Goal: Task Accomplishment & Management: Manage account settings

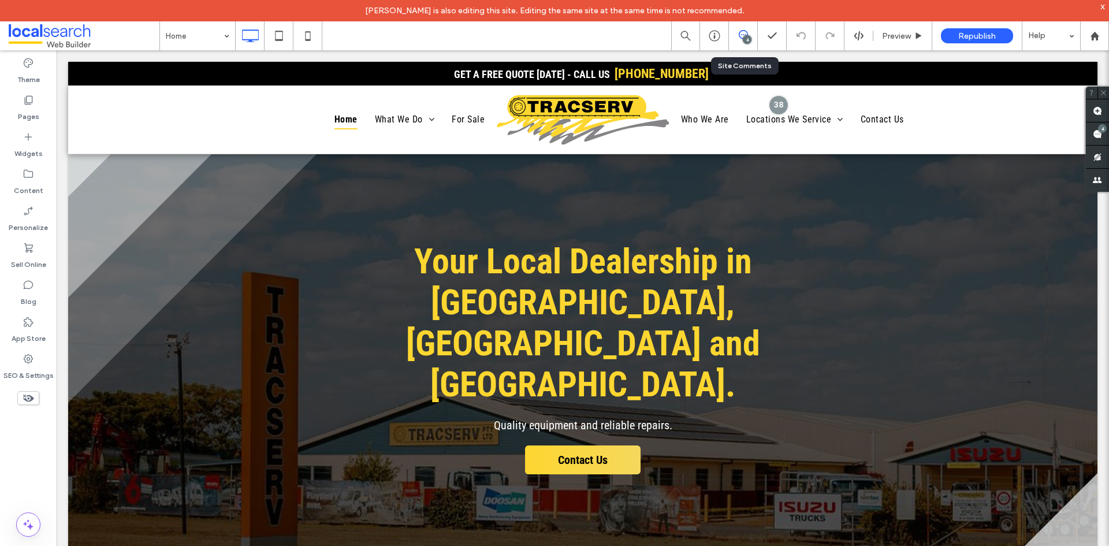
click at [746, 40] on div "4" at bounding box center [747, 39] width 9 height 9
click at [737, 38] on span at bounding box center [743, 34] width 28 height 9
click at [1106, 133] on span at bounding box center [1097, 133] width 23 height 23
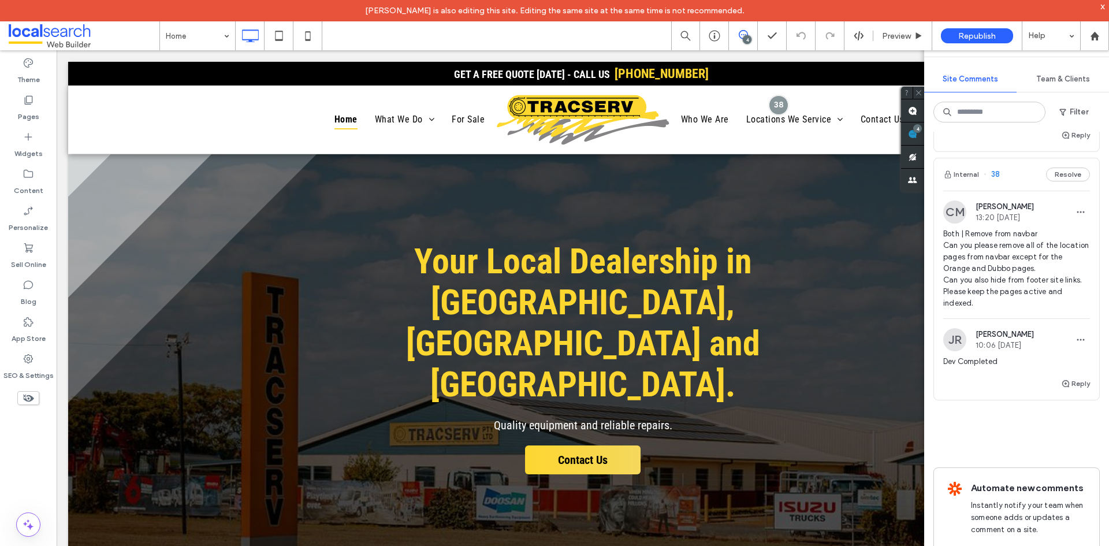
scroll to position [719, 0]
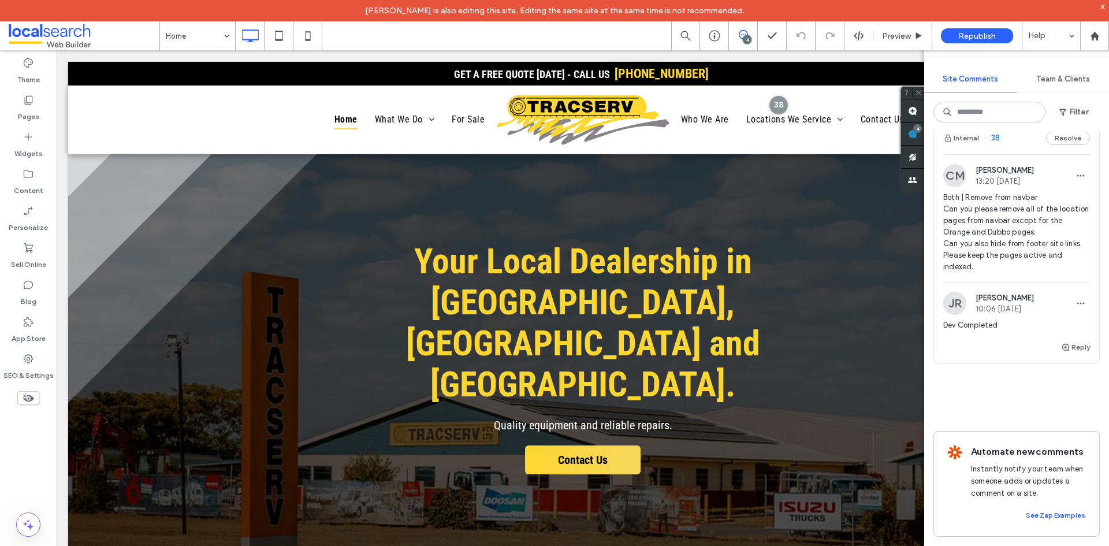
click at [1039, 238] on span "Both | Remove from navbar Can you please remove all of the location pages from …" at bounding box center [1016, 232] width 147 height 81
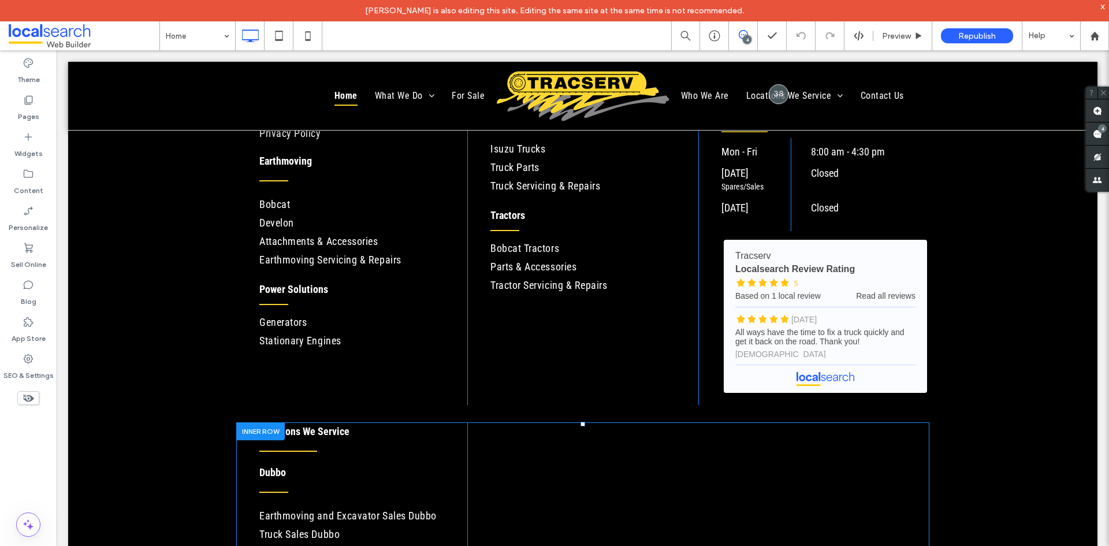
scroll to position [8, 0]
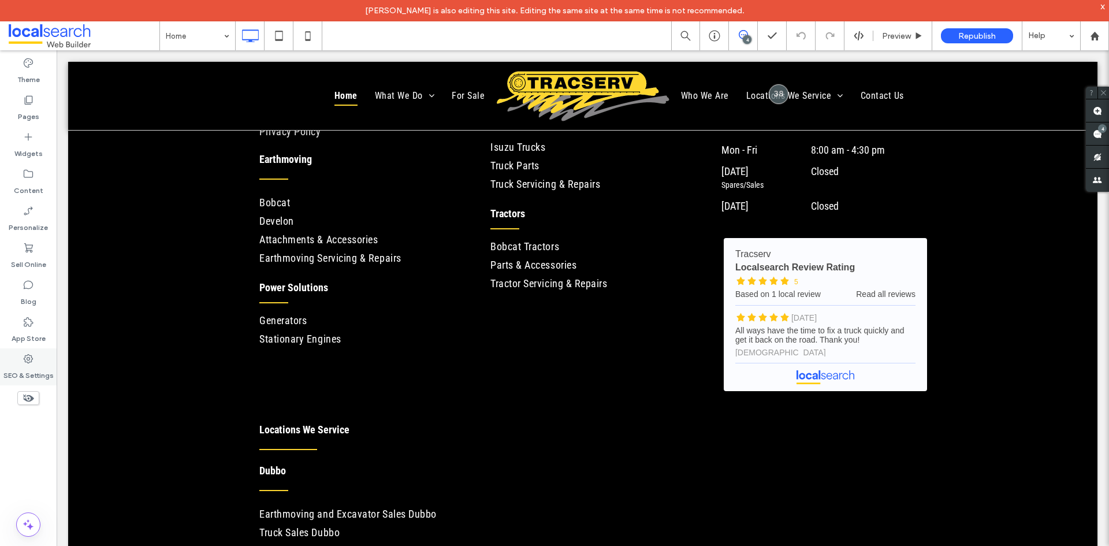
click at [40, 357] on div "SEO & Settings" at bounding box center [28, 366] width 57 height 37
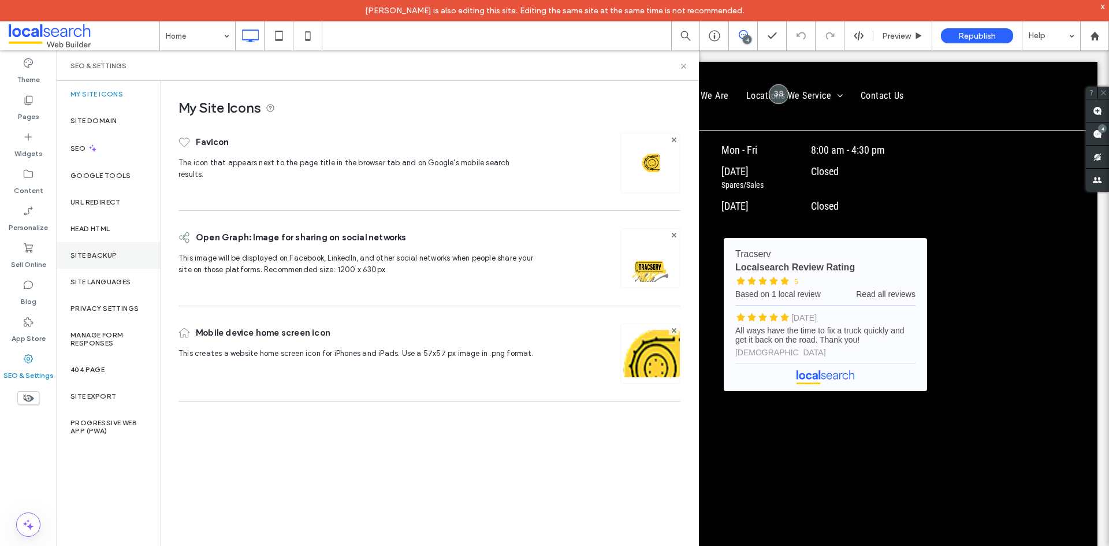
click at [89, 243] on div "Site Backup" at bounding box center [109, 255] width 104 height 27
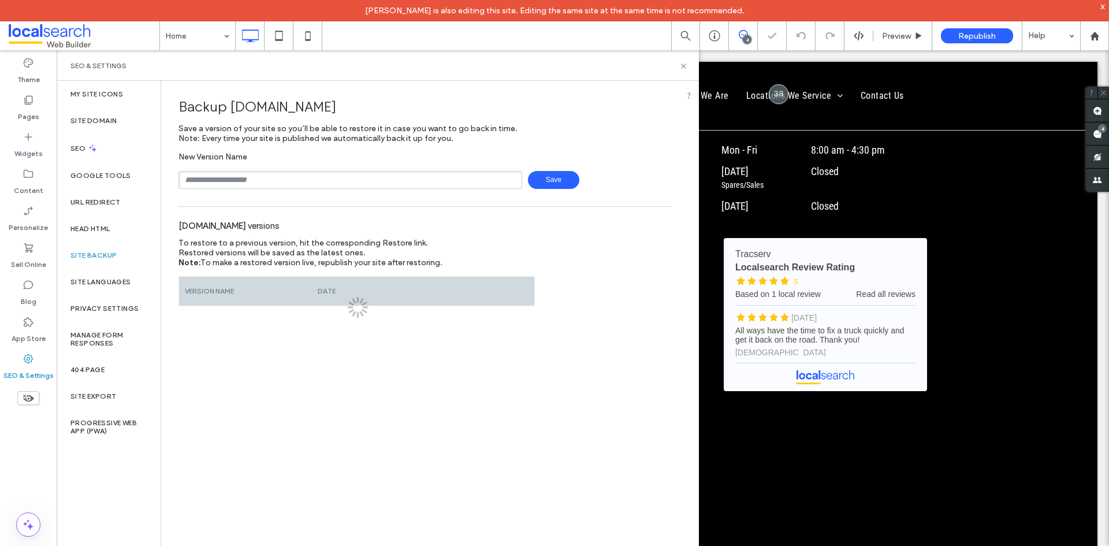
click at [210, 176] on input "text" at bounding box center [350, 180] width 344 height 18
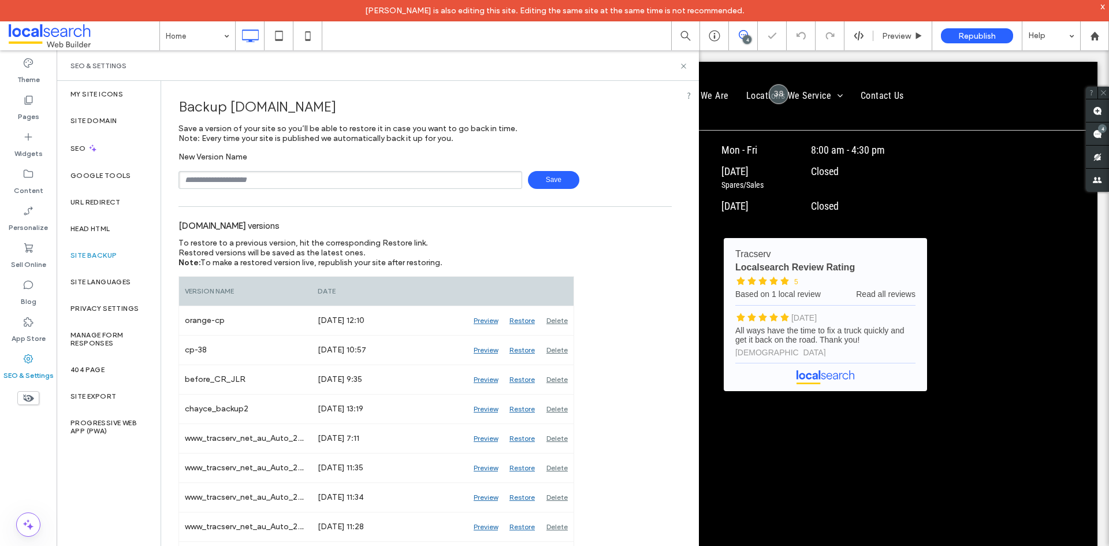
type input "**********"
click at [538, 181] on span "Save" at bounding box center [553, 180] width 51 height 18
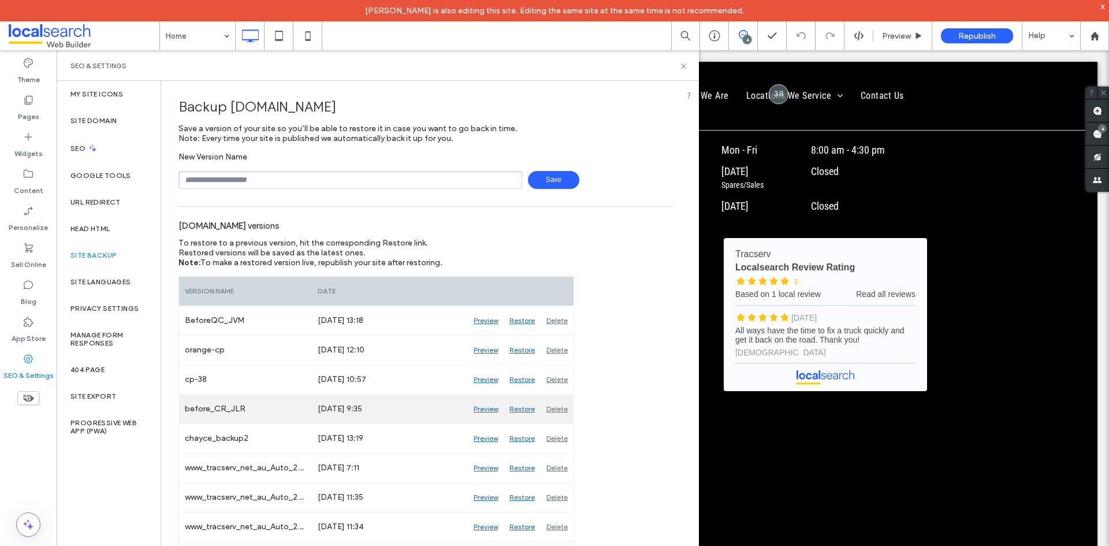
click at [483, 410] on div "Preview" at bounding box center [486, 408] width 36 height 29
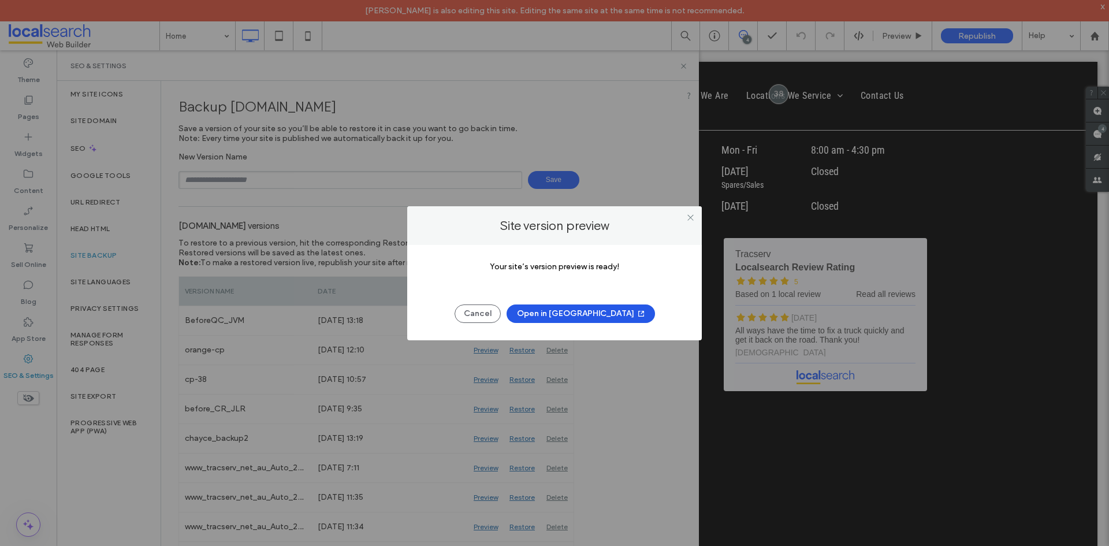
click at [560, 309] on button "Open in [GEOGRAPHIC_DATA]" at bounding box center [580, 313] width 148 height 18
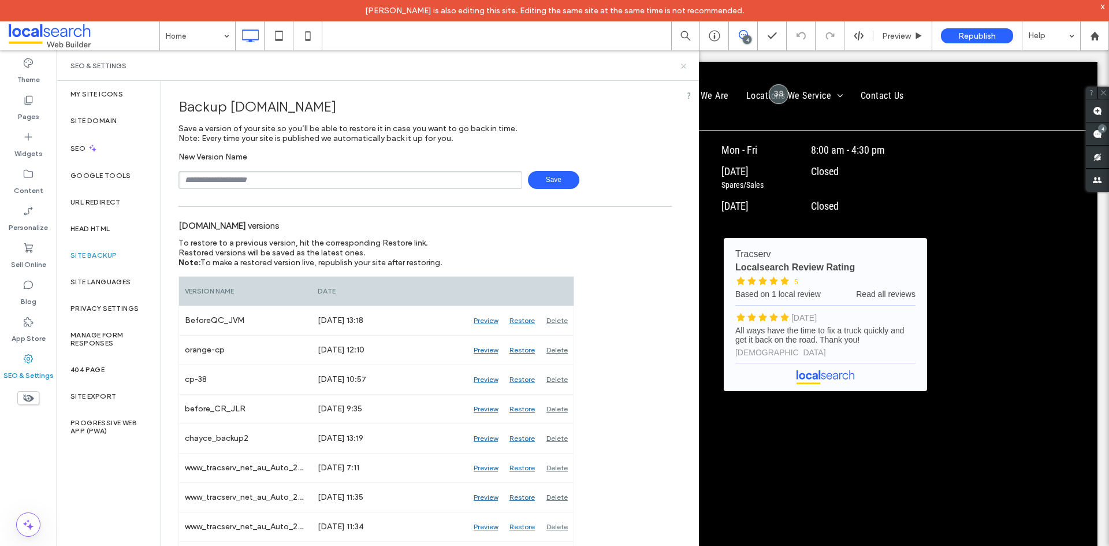
click at [682, 66] on use at bounding box center [683, 66] width 5 height 5
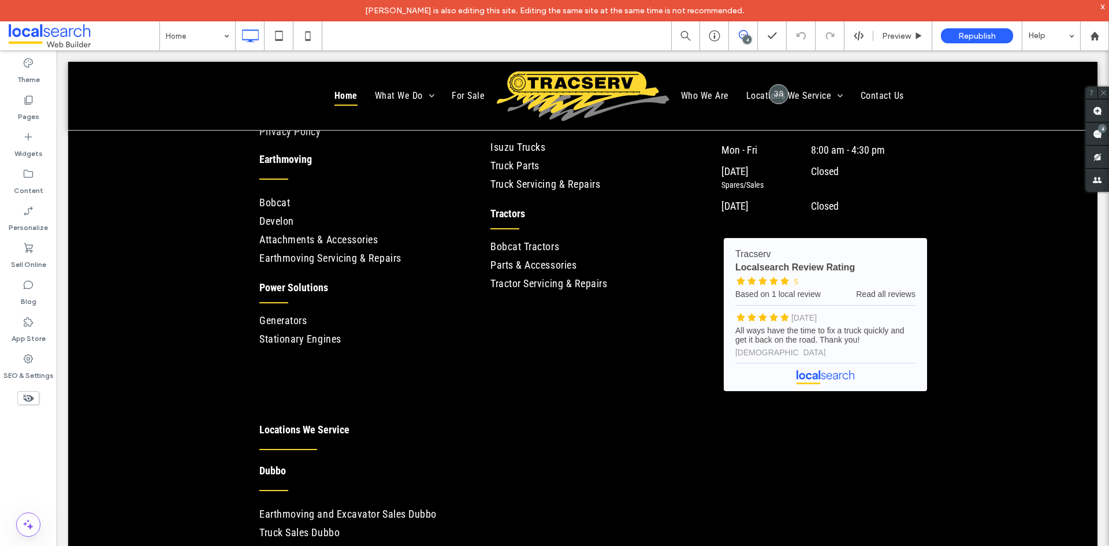
click at [745, 36] on div "4" at bounding box center [747, 39] width 9 height 9
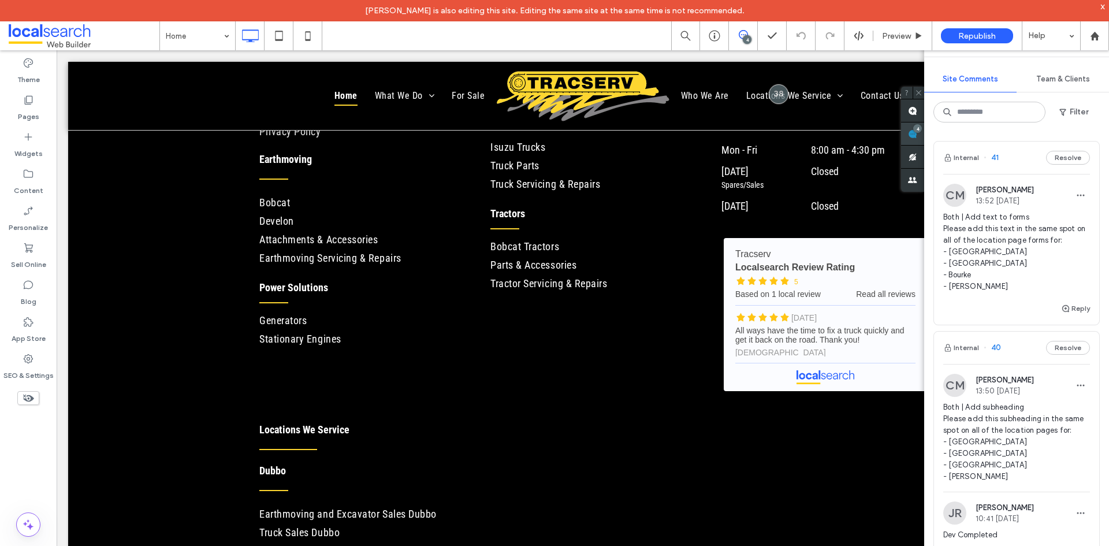
click at [922, 129] on div "4" at bounding box center [917, 128] width 9 height 9
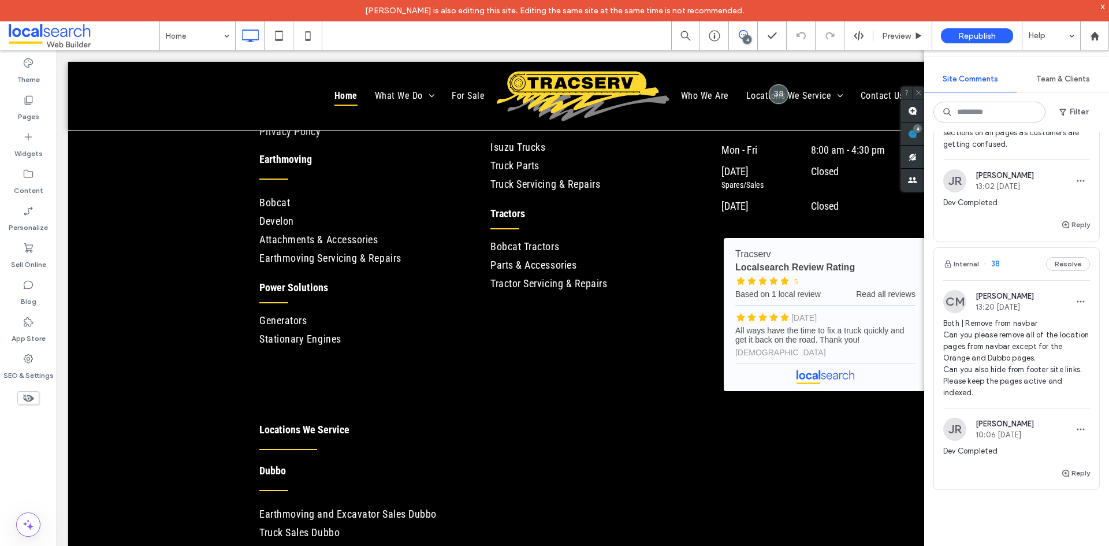
scroll to position [488, 0]
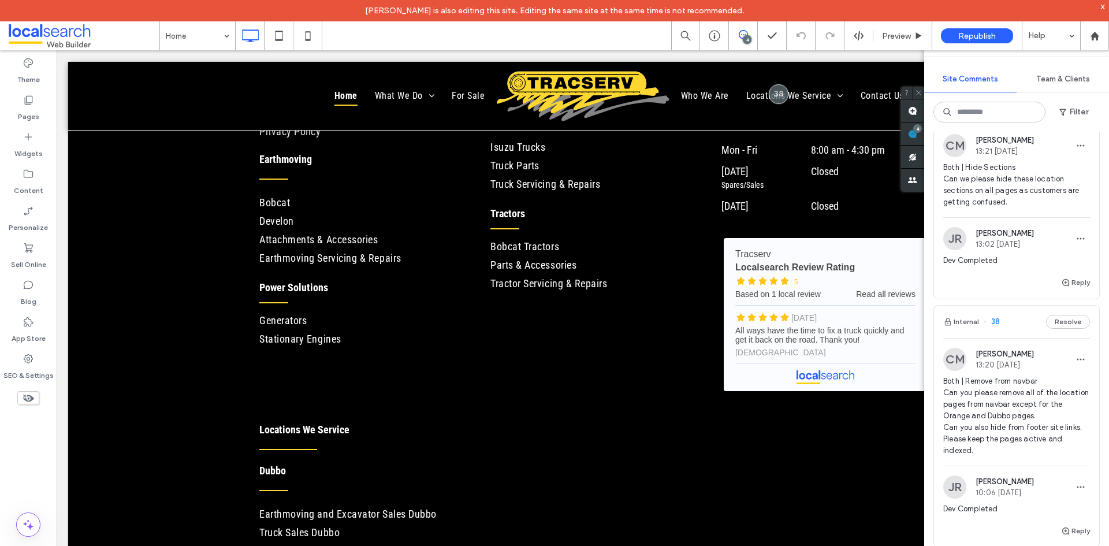
click at [977, 456] on span "Both | Remove from navbar Can you please remove all of the location pages from …" at bounding box center [1016, 415] width 147 height 81
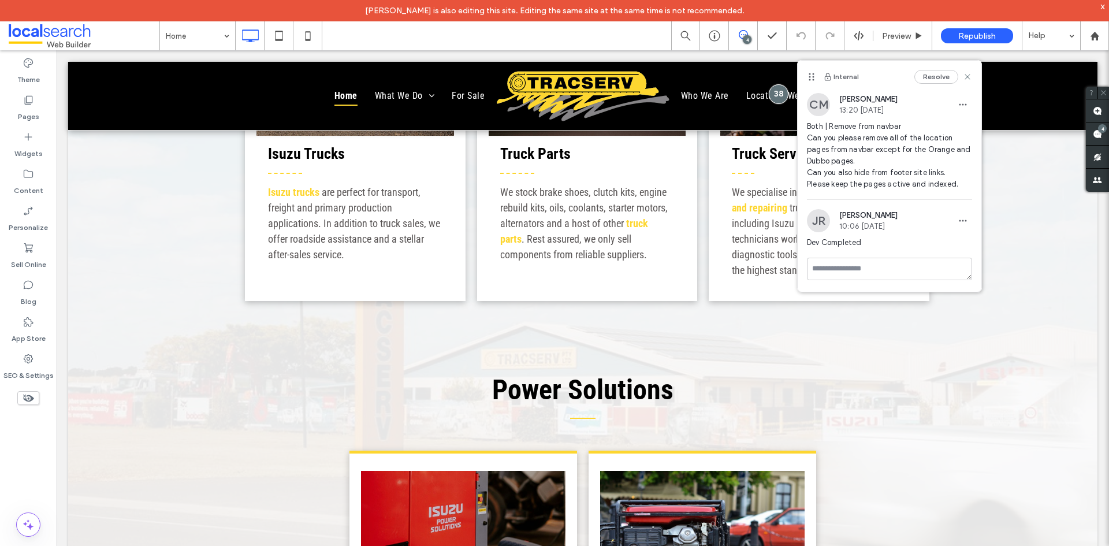
scroll to position [0, 0]
click at [737, 36] on span at bounding box center [743, 34] width 28 height 9
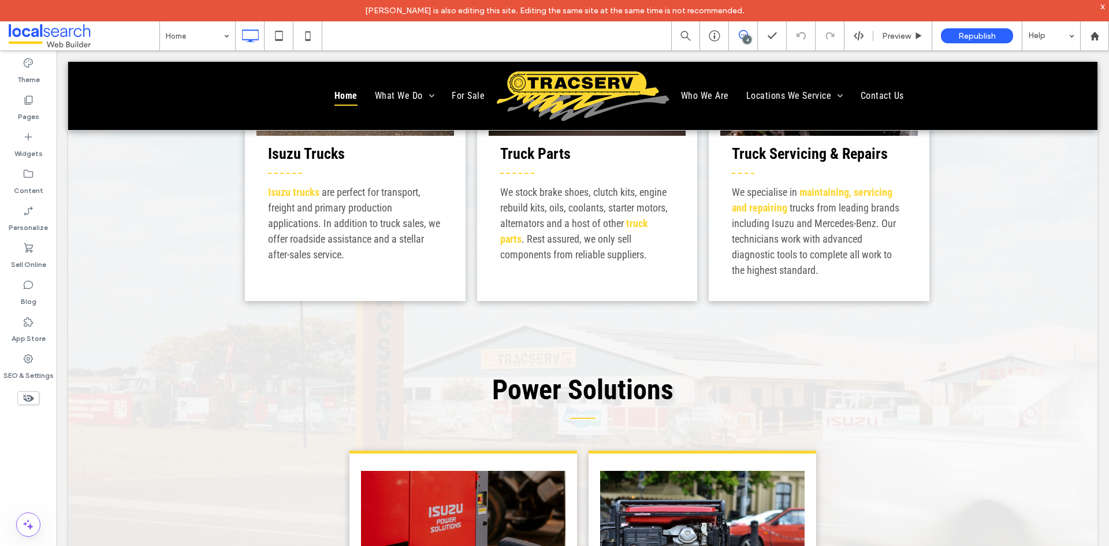
click at [737, 36] on span at bounding box center [743, 34] width 28 height 9
click at [1108, 139] on span at bounding box center [1097, 133] width 23 height 23
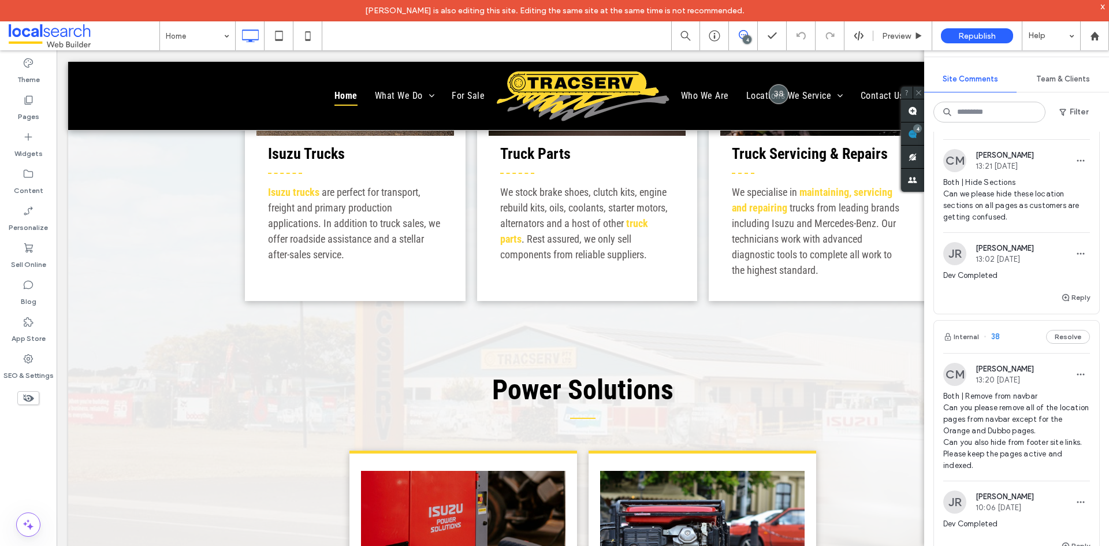
scroll to position [462, 0]
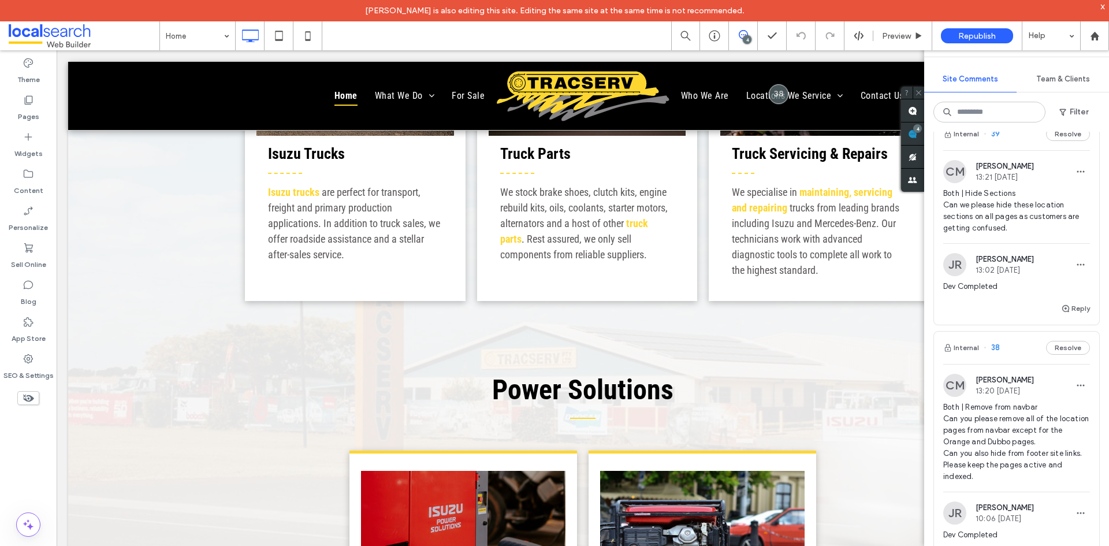
drag, startPoint x: 769, startPoint y: 200, endPoint x: 12, endPoint y: 438, distance: 793.1
click at [980, 234] on span "Both | Hide Sections Can we please hide these location sections on all pages as…" at bounding box center [1016, 211] width 147 height 46
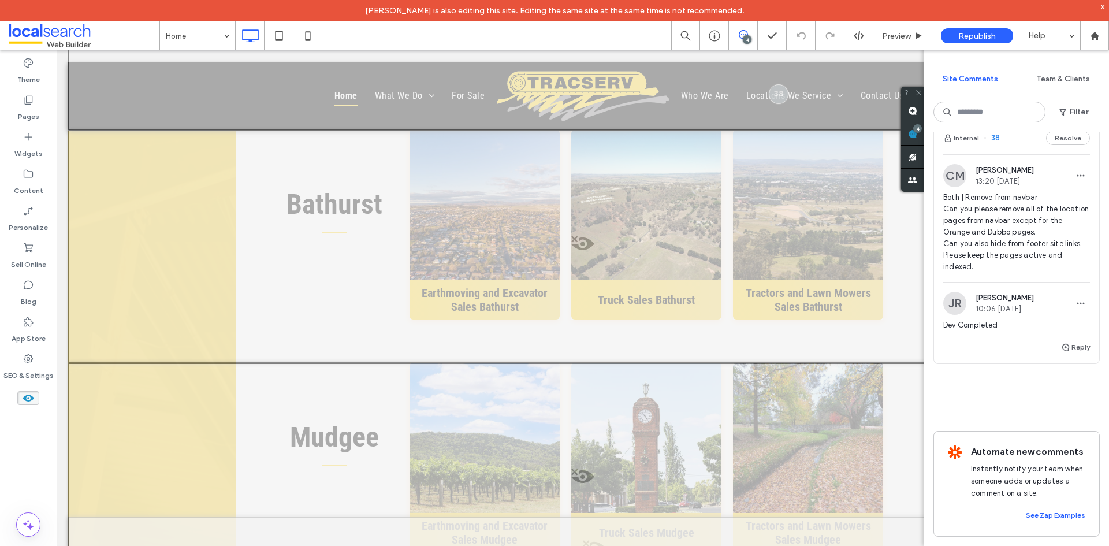
scroll to position [372, 0]
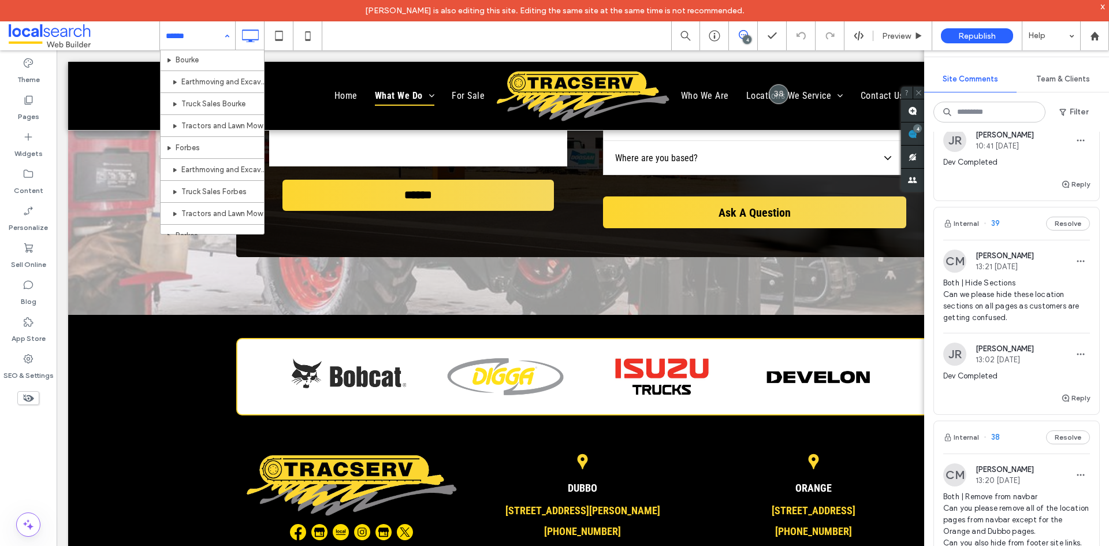
scroll to position [786, 0]
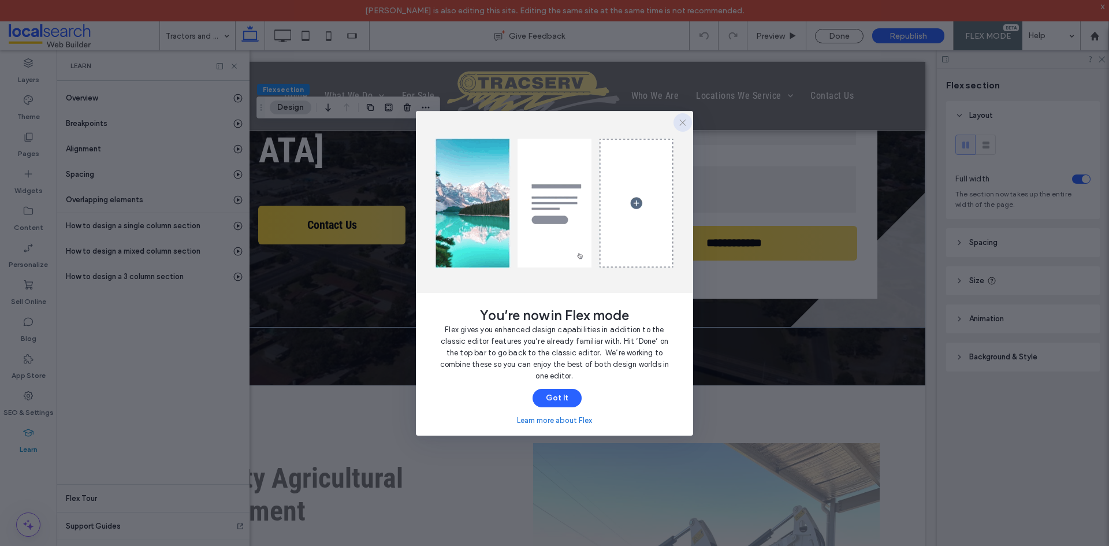
click at [679, 127] on span "button" at bounding box center [682, 122] width 18 height 18
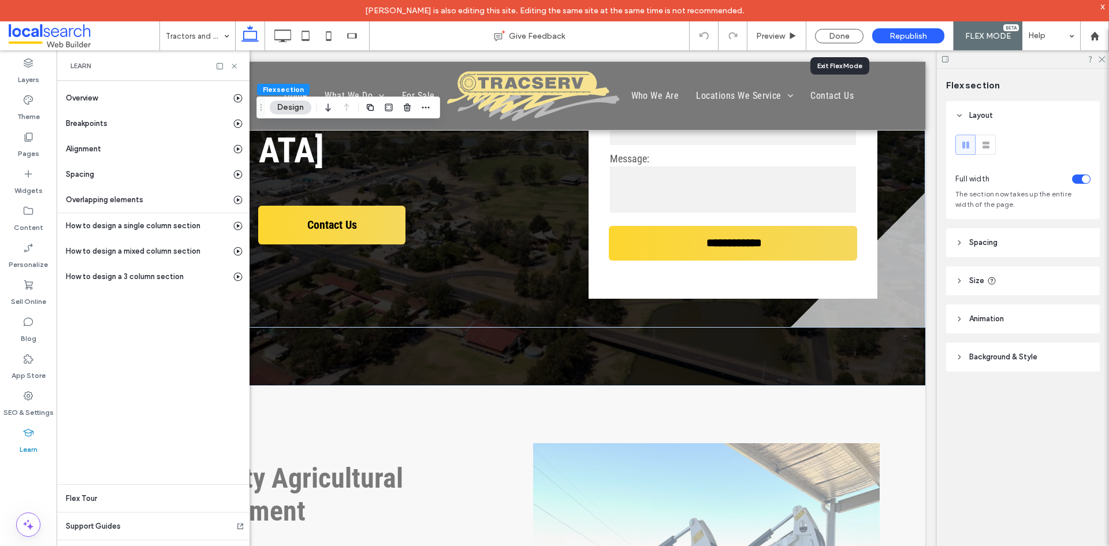
click at [836, 27] on div "Done" at bounding box center [839, 35] width 66 height 29
click at [820, 40] on div "Done" at bounding box center [839, 36] width 49 height 14
click at [306, 64] on div at bounding box center [532, 96] width 785 height 68
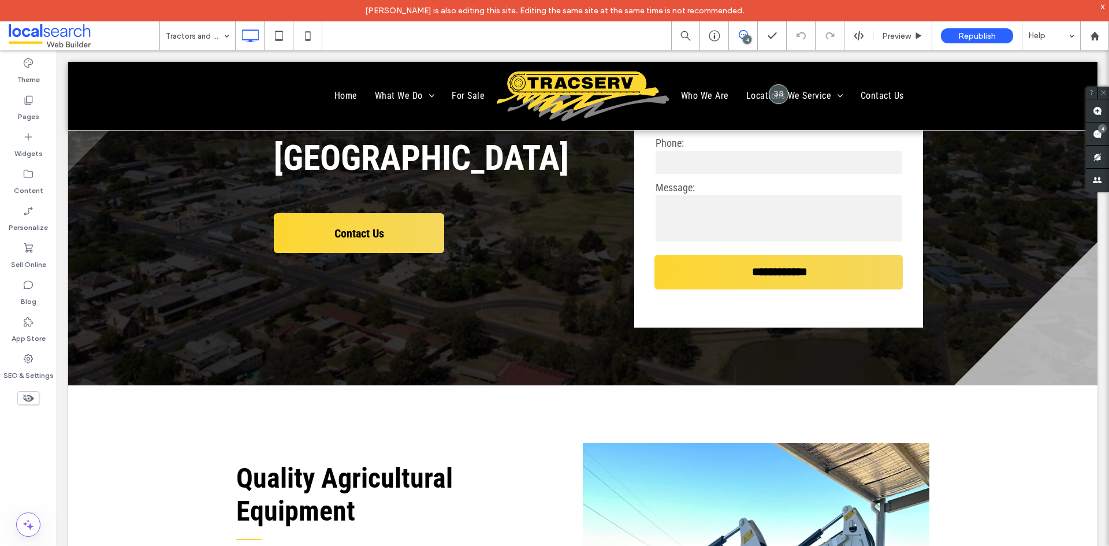
click at [39, 33] on span at bounding box center [84, 35] width 151 height 23
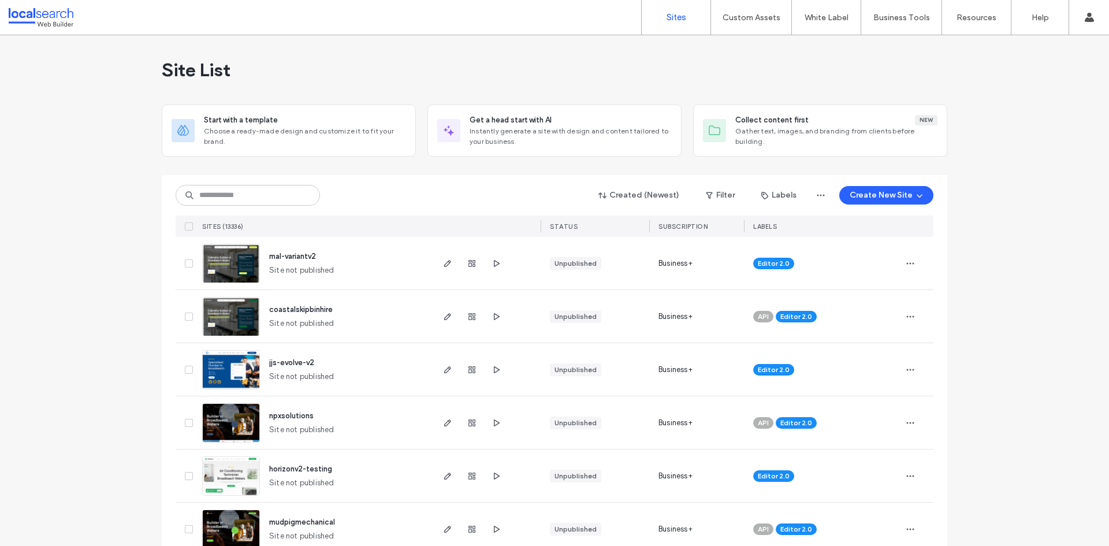
scroll to position [404, 0]
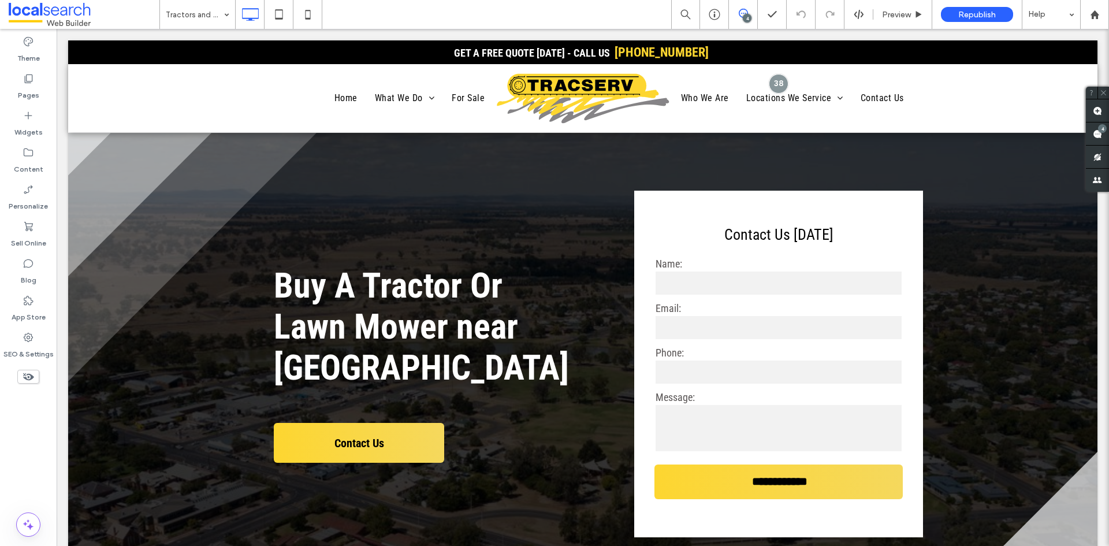
click at [751, 13] on span at bounding box center [743, 13] width 28 height 9
click at [1102, 132] on div "4" at bounding box center [1102, 128] width 9 height 9
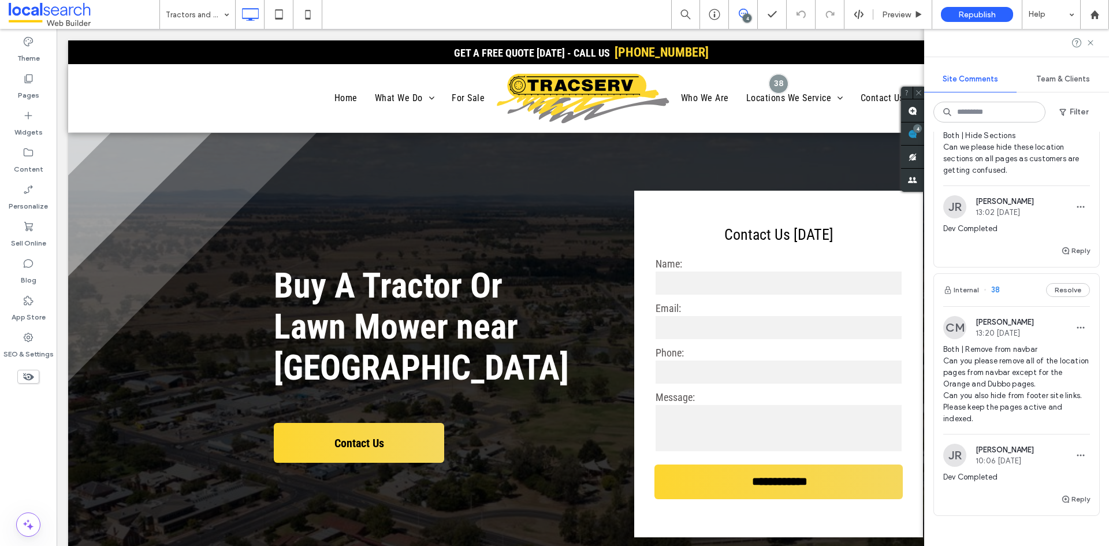
scroll to position [231, 0]
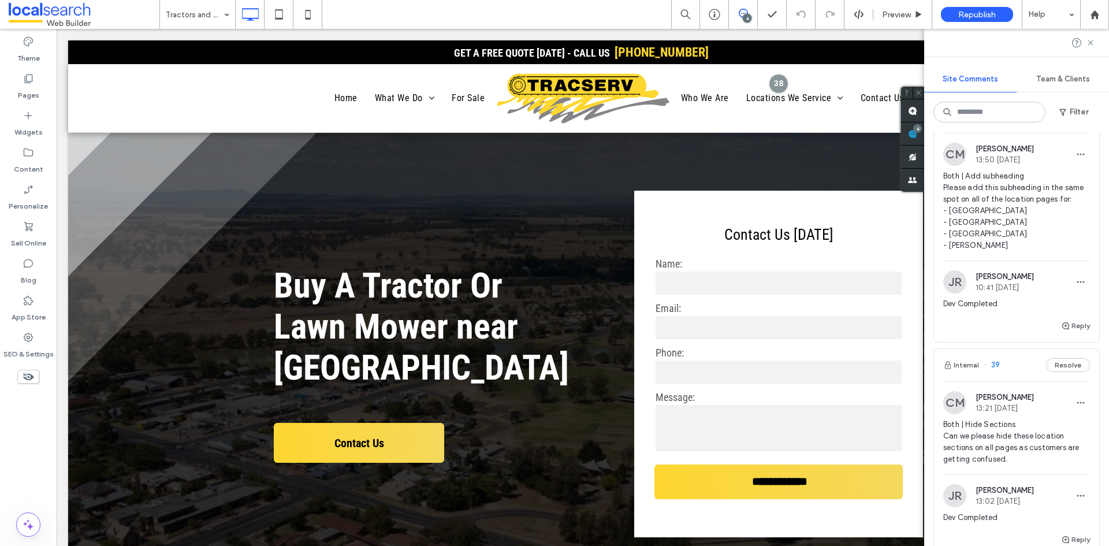
click at [1013, 260] on div "Both | Add subheading Please add this subheading in the same spot on all of the…" at bounding box center [1016, 215] width 147 height 90
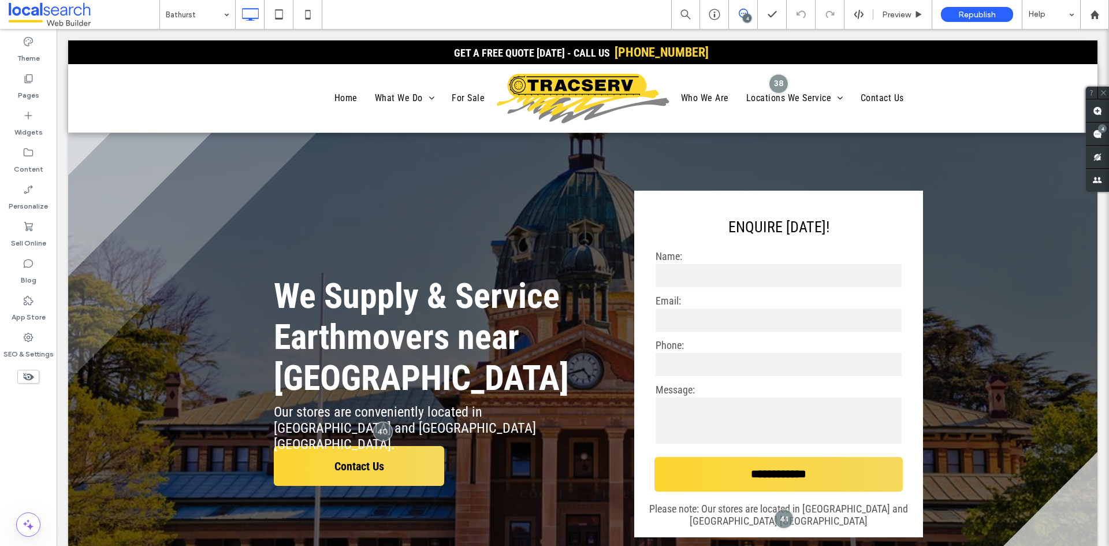
click at [738, 10] on icon at bounding box center [742, 13] width 9 height 9
click at [1100, 137] on use at bounding box center [1096, 133] width 9 height 9
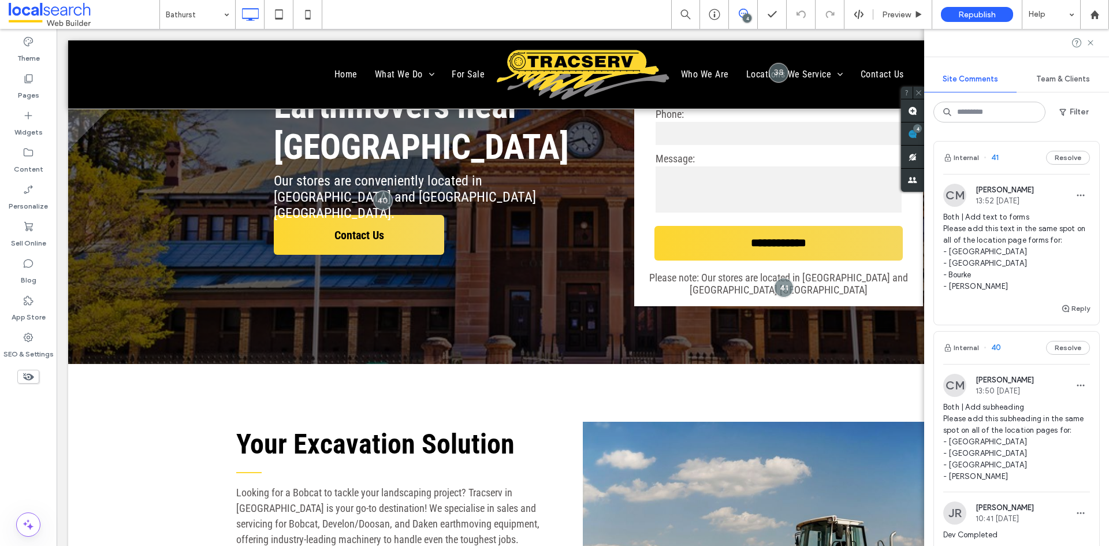
click at [1025, 292] on span "Both | Add text to forms Please add this text in the same spot on all of the lo…" at bounding box center [1016, 251] width 147 height 81
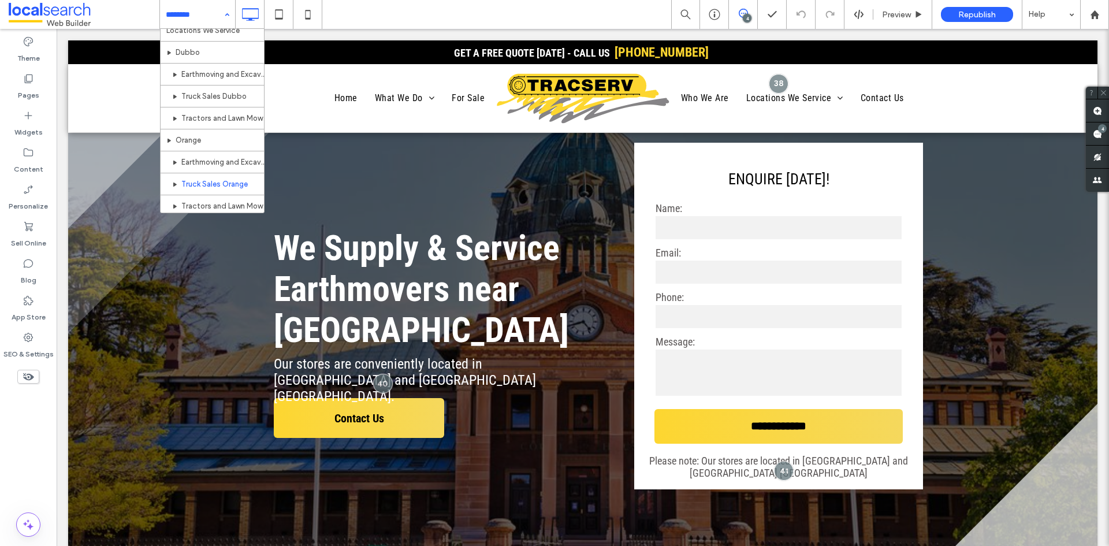
scroll to position [577, 0]
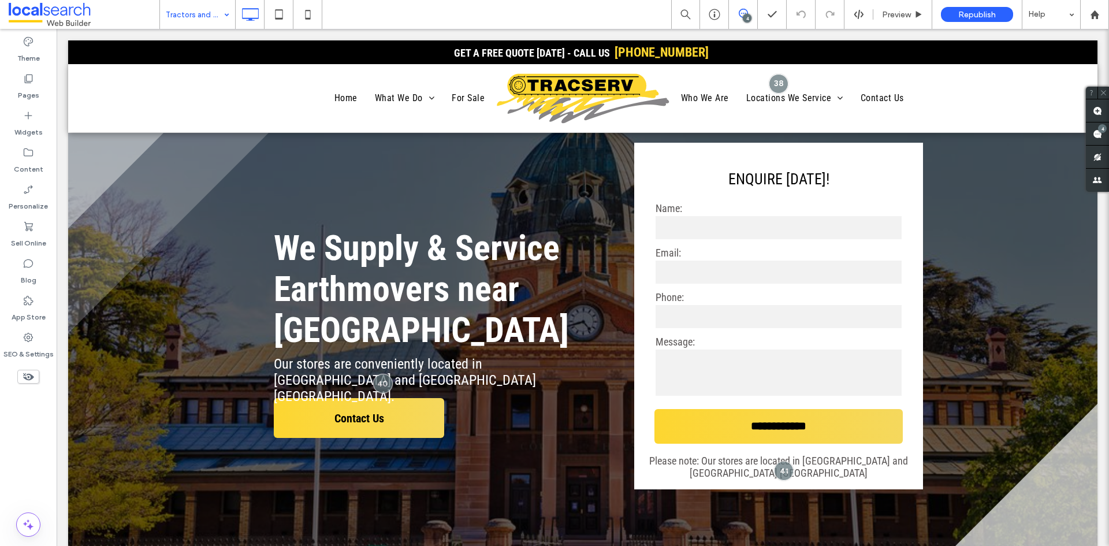
click at [203, 10] on input at bounding box center [195, 14] width 58 height 29
click at [201, 17] on input at bounding box center [195, 14] width 58 height 29
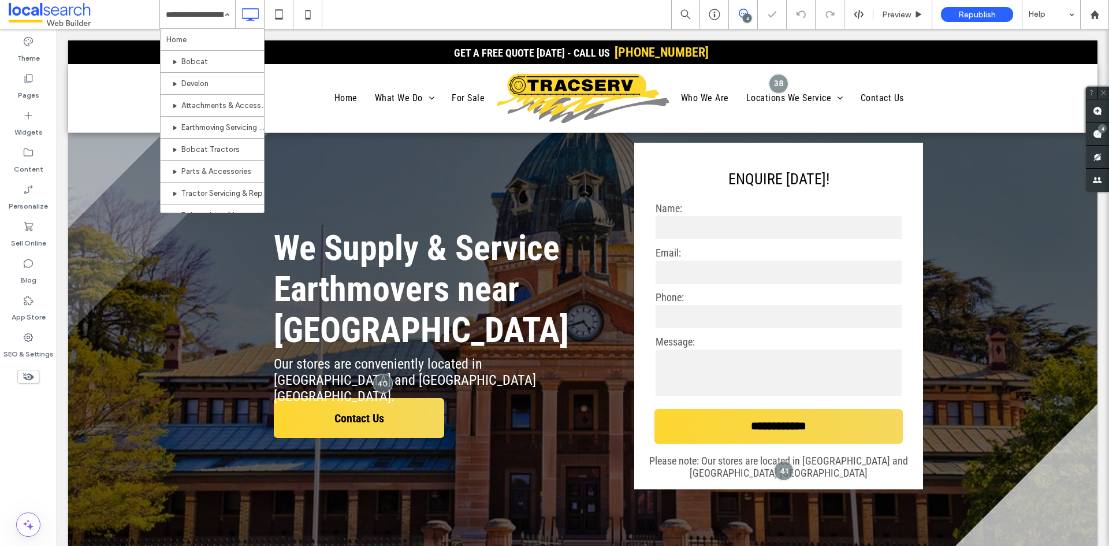
click at [752, 23] on div "4" at bounding box center [743, 14] width 29 height 29
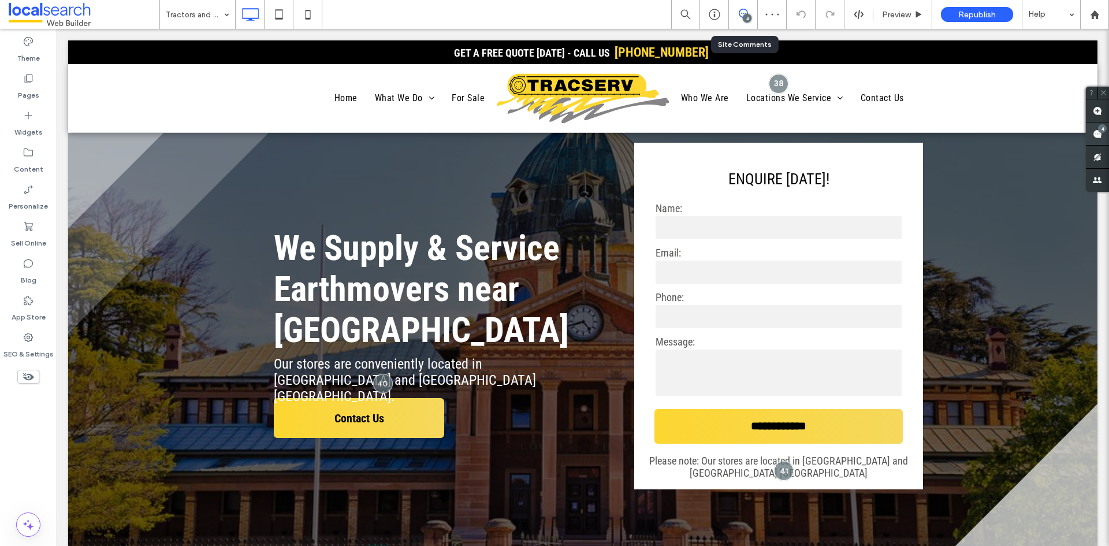
click at [1097, 139] on span at bounding box center [1097, 133] width 23 height 23
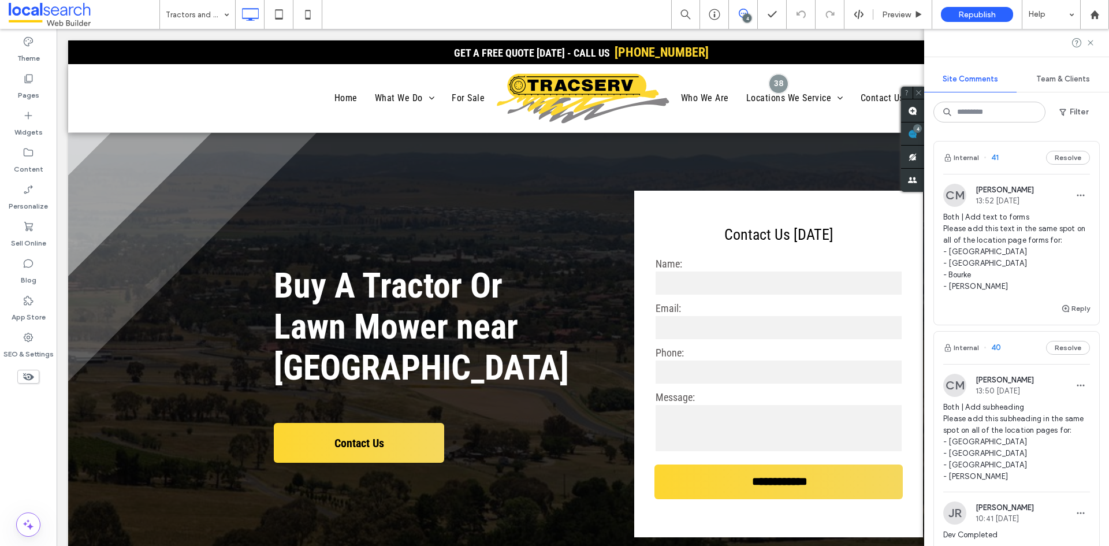
scroll to position [58, 0]
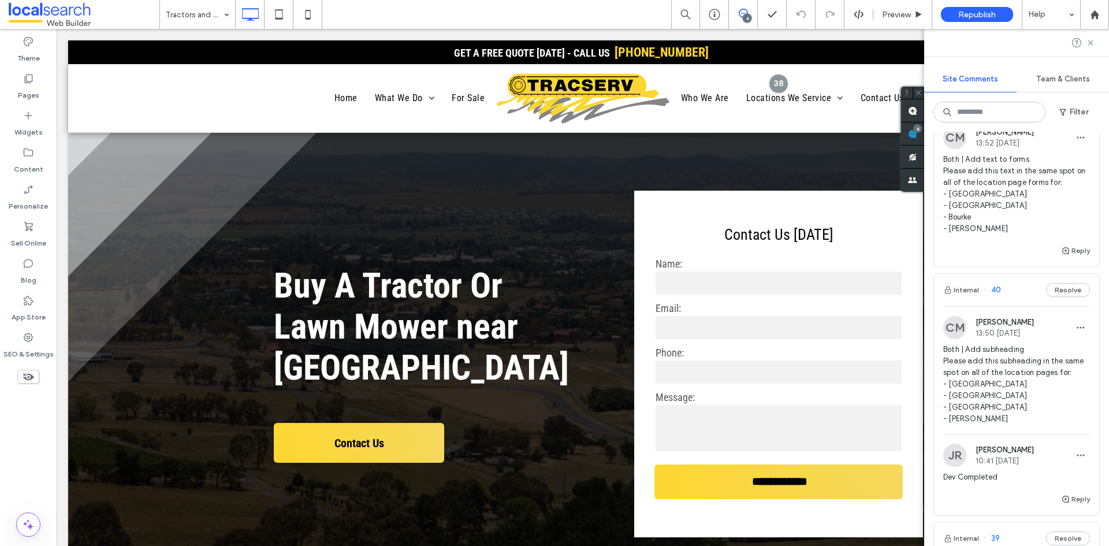
click at [1017, 405] on span "Both | Add subheading Please add this subheading in the same spot on all of the…" at bounding box center [1016, 384] width 147 height 81
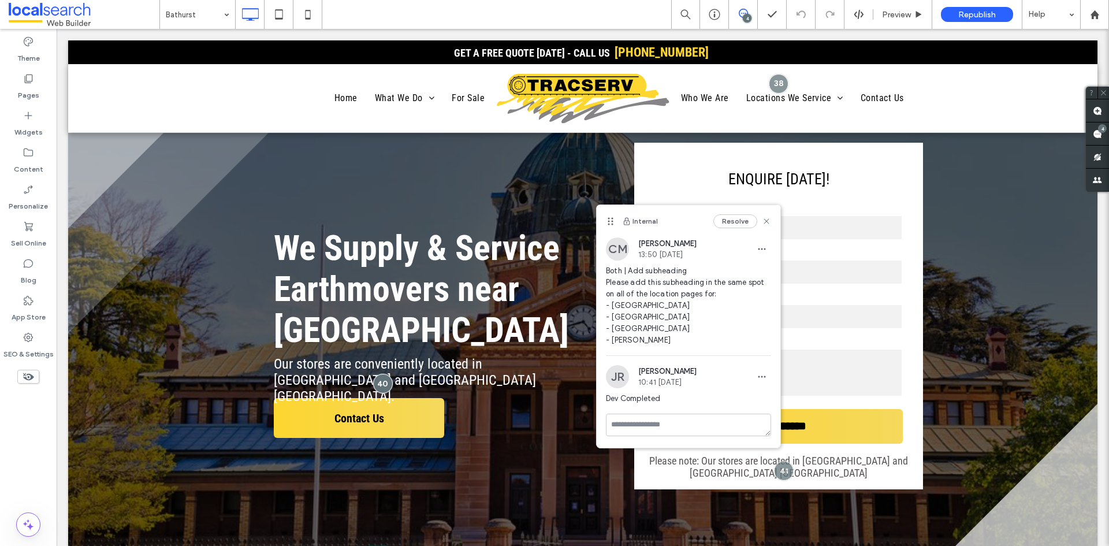
drag, startPoint x: 417, startPoint y: 270, endPoint x: 637, endPoint y: 201, distance: 230.6
click at [613, 218] on use at bounding box center [610, 222] width 5 height 8
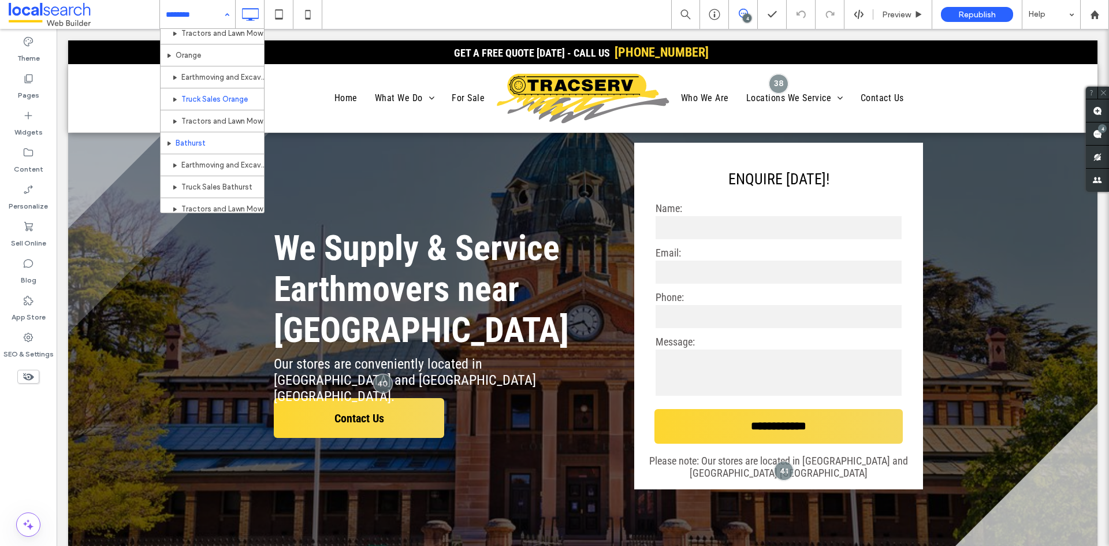
scroll to position [577, 0]
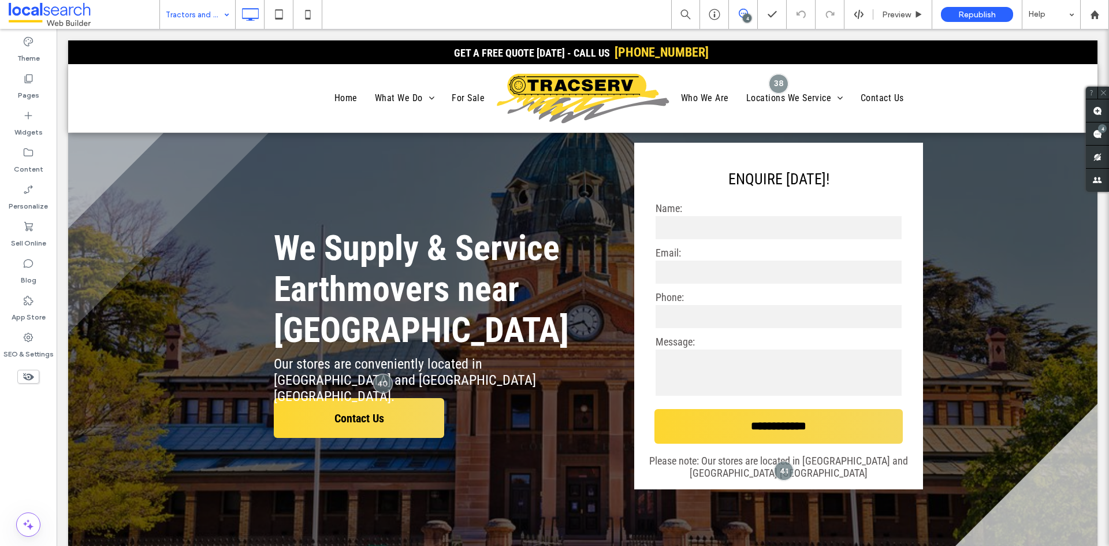
click at [203, 6] on input at bounding box center [195, 14] width 58 height 29
click at [203, 12] on input at bounding box center [195, 14] width 58 height 29
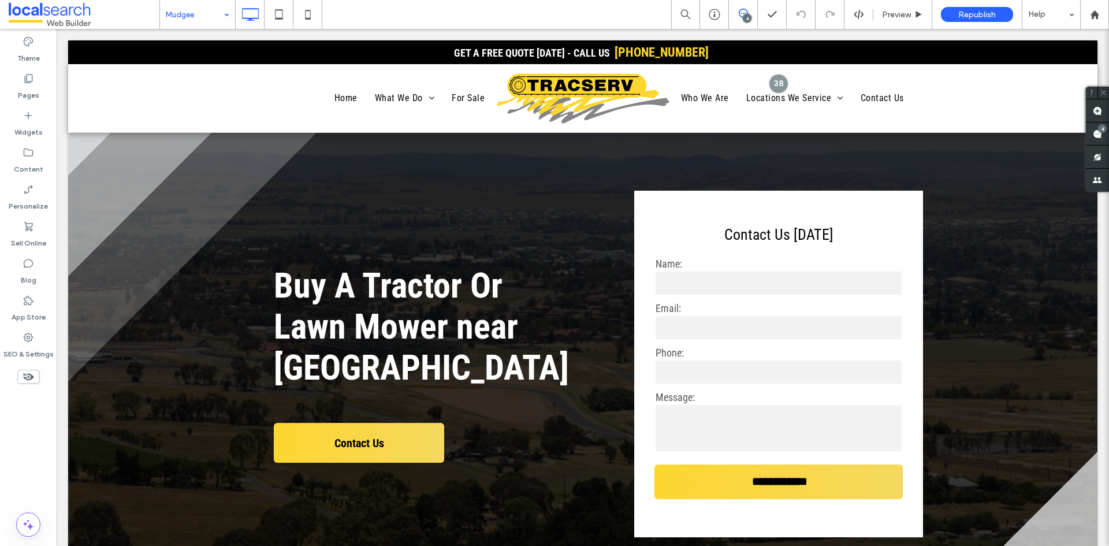
click at [207, 26] on input at bounding box center [195, 14] width 58 height 29
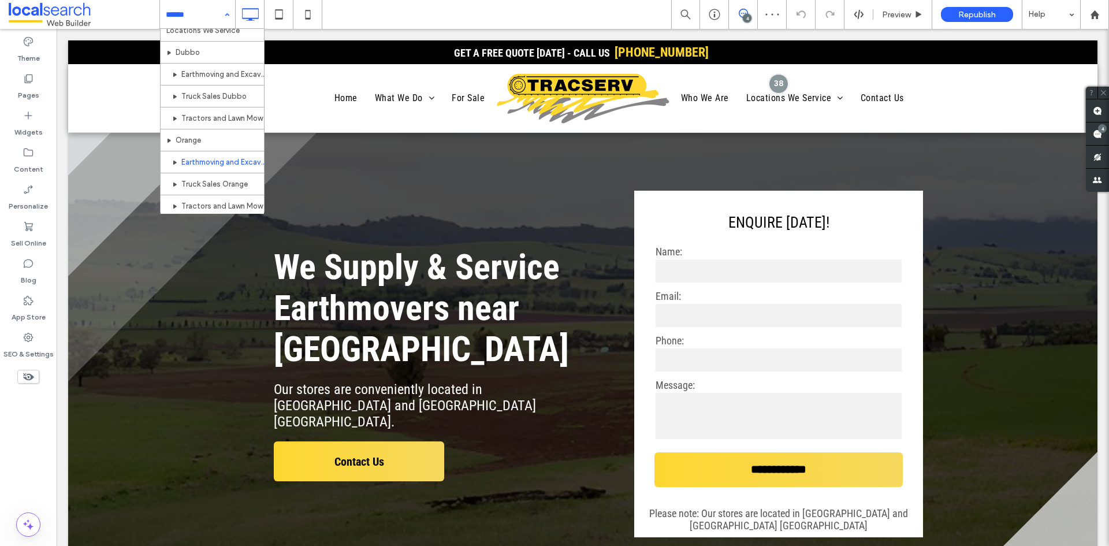
scroll to position [635, 0]
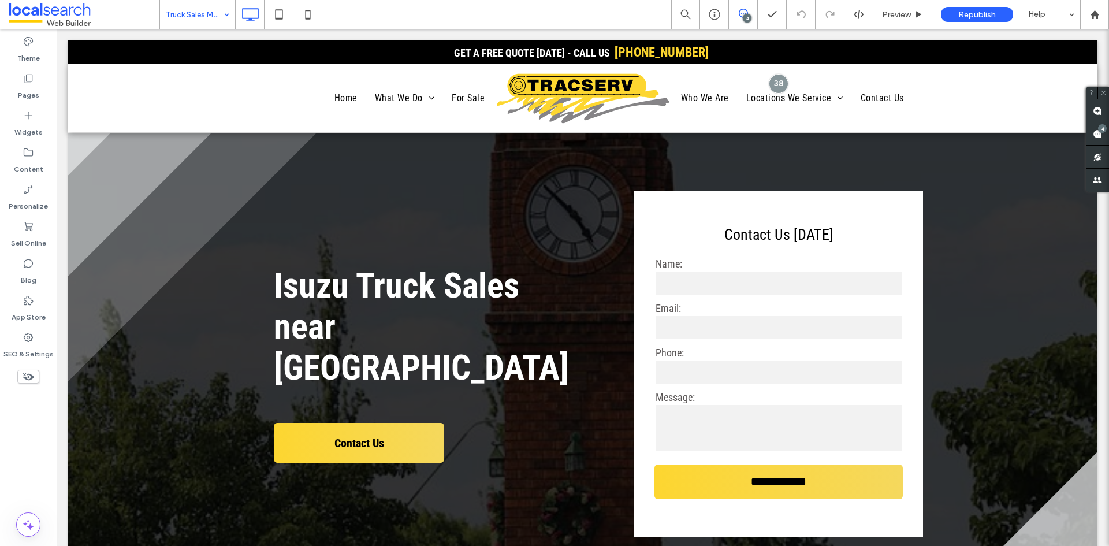
click at [745, 12] on icon at bounding box center [742, 13] width 9 height 9
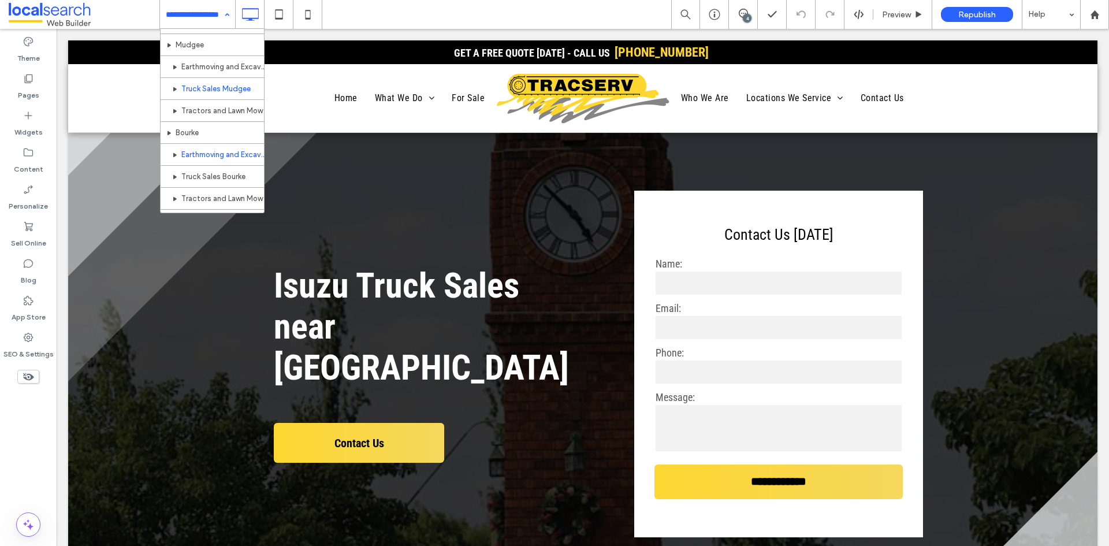
scroll to position [693, 0]
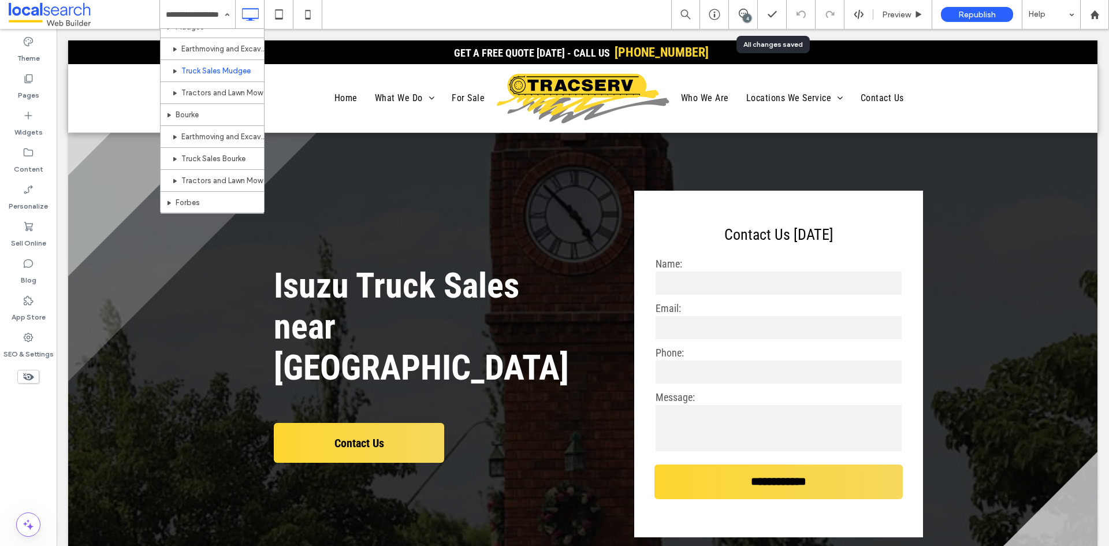
click at [747, 16] on div "4" at bounding box center [747, 18] width 9 height 9
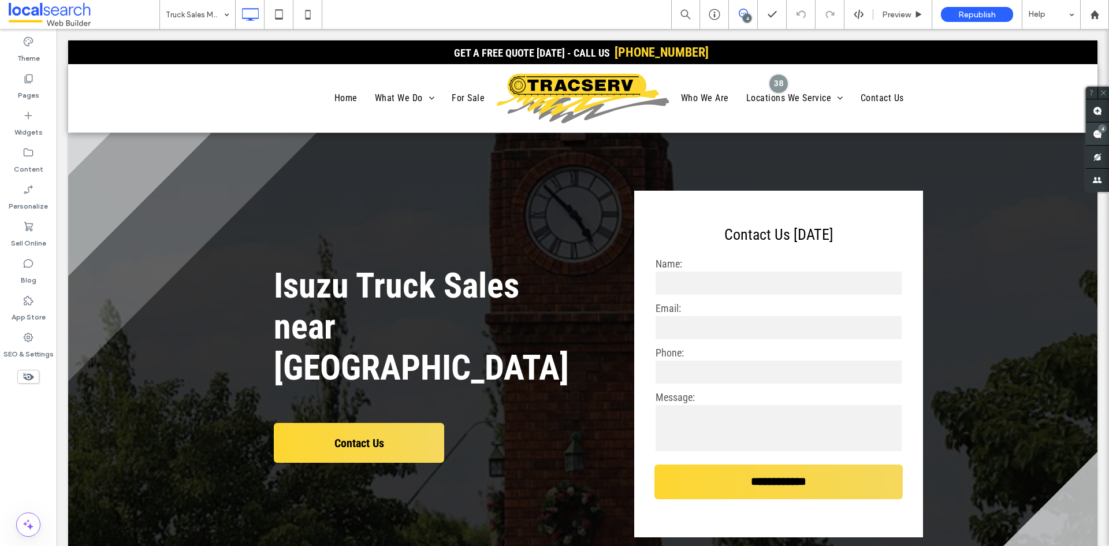
click at [1091, 136] on span at bounding box center [1097, 133] width 23 height 23
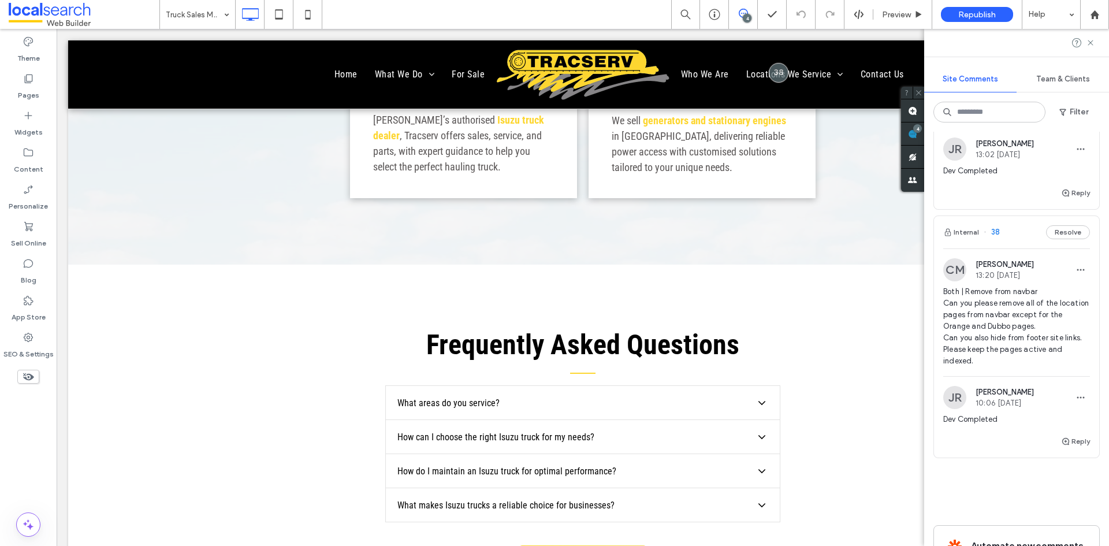
scroll to position [2021, 0]
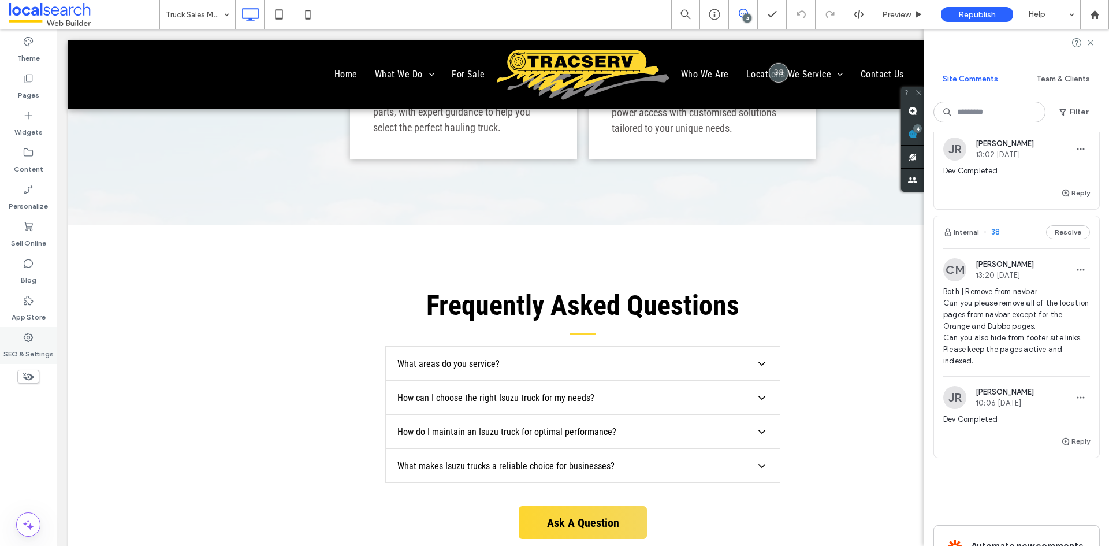
click at [14, 334] on div "SEO & Settings" at bounding box center [28, 345] width 57 height 37
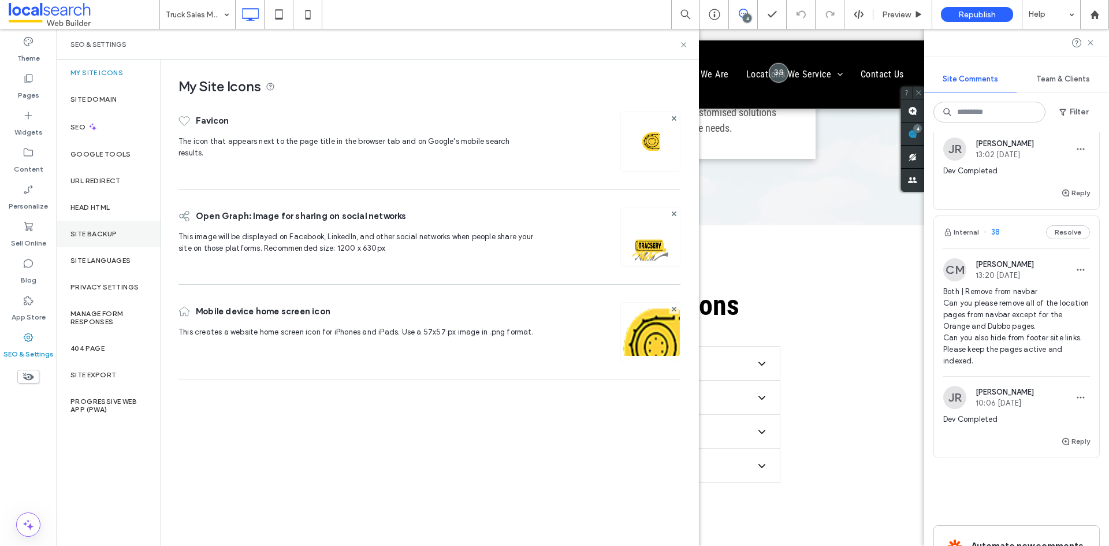
click at [117, 234] on label "Site Backup" at bounding box center [93, 234] width 46 height 8
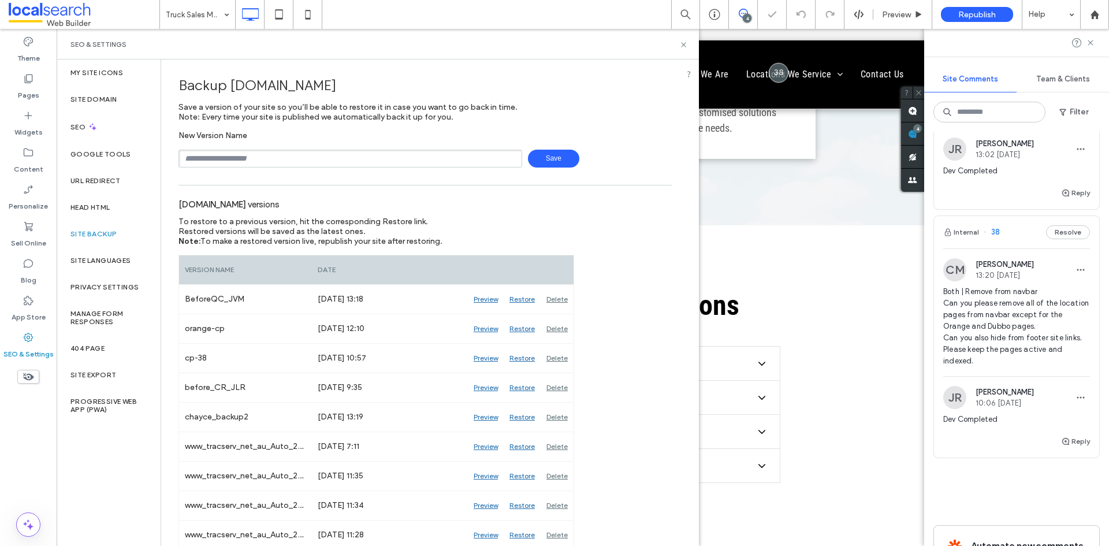
click at [263, 164] on input "text" at bounding box center [350, 159] width 344 height 18
type input "**********"
click at [542, 154] on span "Save" at bounding box center [553, 159] width 51 height 18
